Goal: Task Accomplishment & Management: Manage account settings

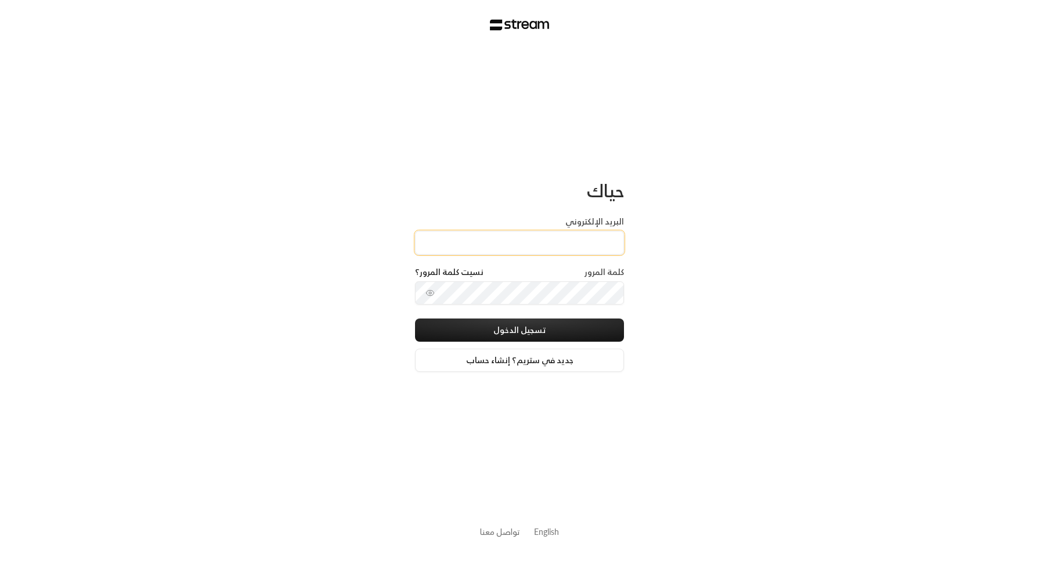
click at [531, 247] on input "البريد الإلكتروني" at bounding box center [519, 243] width 209 height 24
type input "[EMAIL_ADDRESS][DOMAIN_NAME]"
drag, startPoint x: 618, startPoint y: 244, endPoint x: 420, endPoint y: 241, distance: 197.4
click at [420, 241] on input "[EMAIL_ADDRESS][DOMAIN_NAME]" at bounding box center [519, 243] width 209 height 24
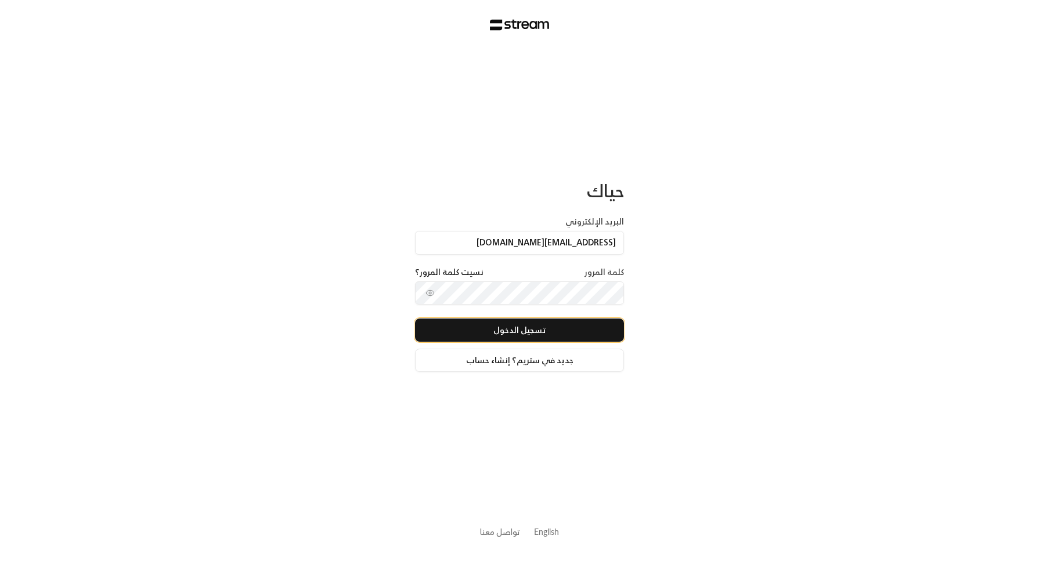
click at [610, 329] on button "تسجيل الدخول" at bounding box center [519, 330] width 209 height 23
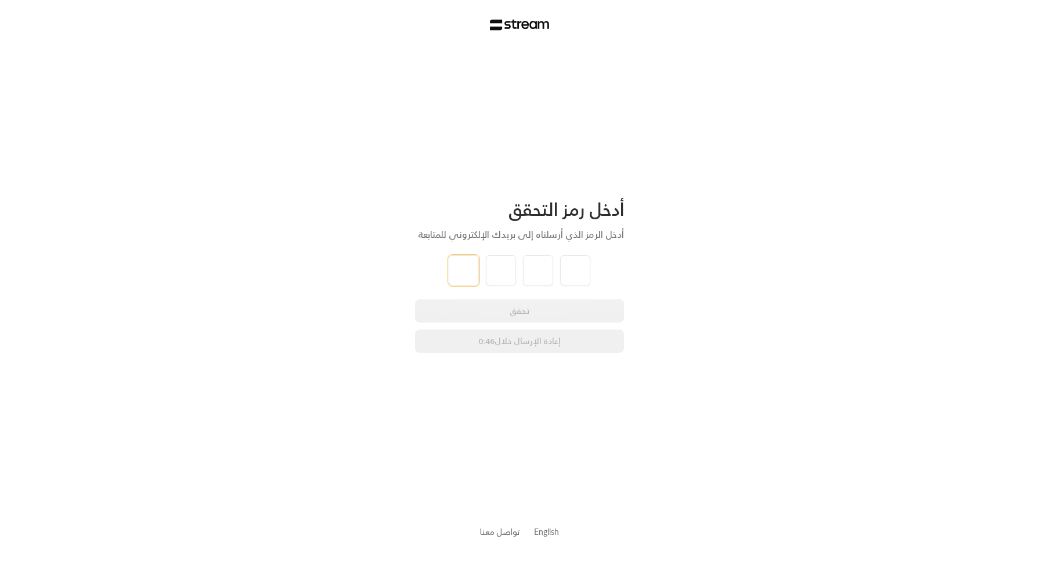
type input "1"
type input "2"
type input "8"
type input "9"
